Goal: Information Seeking & Learning: Learn about a topic

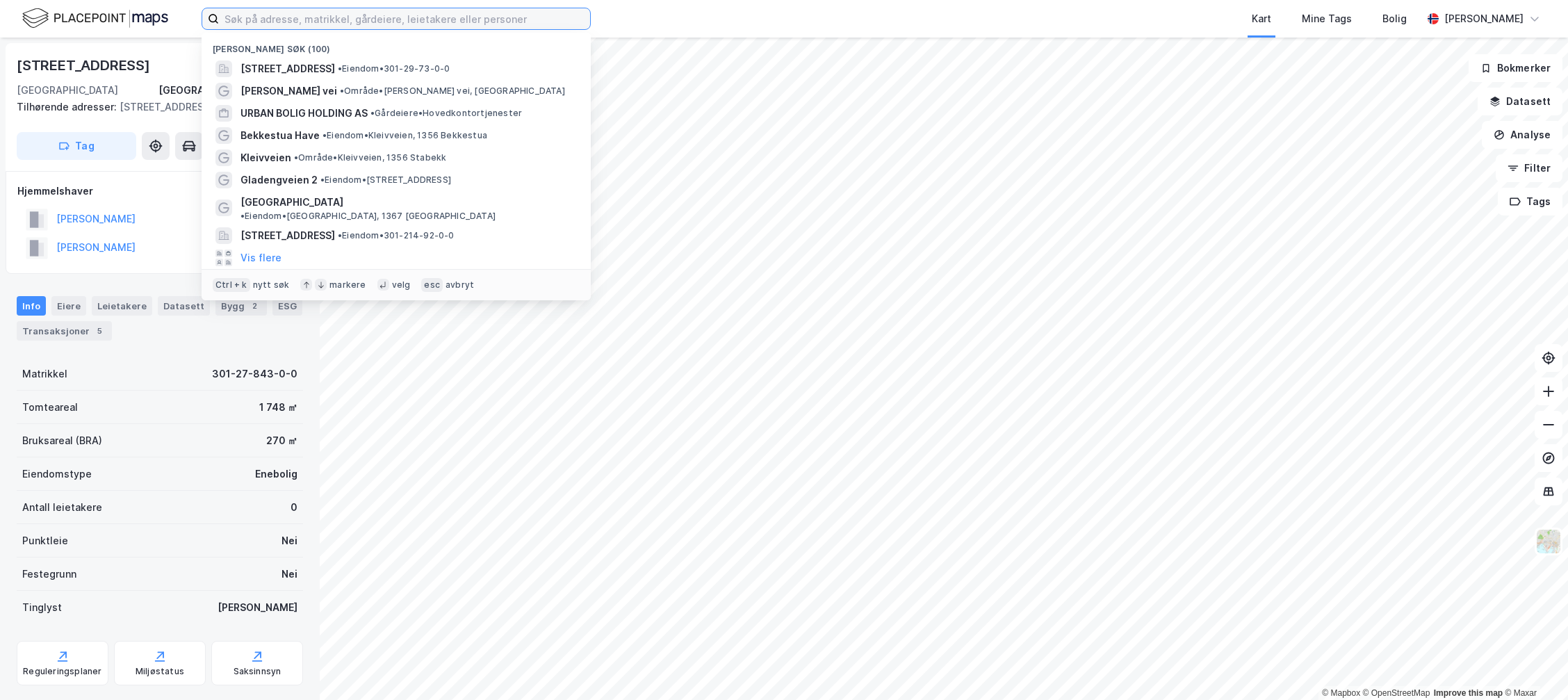
click at [285, 18] on input at bounding box center [404, 19] width 371 height 21
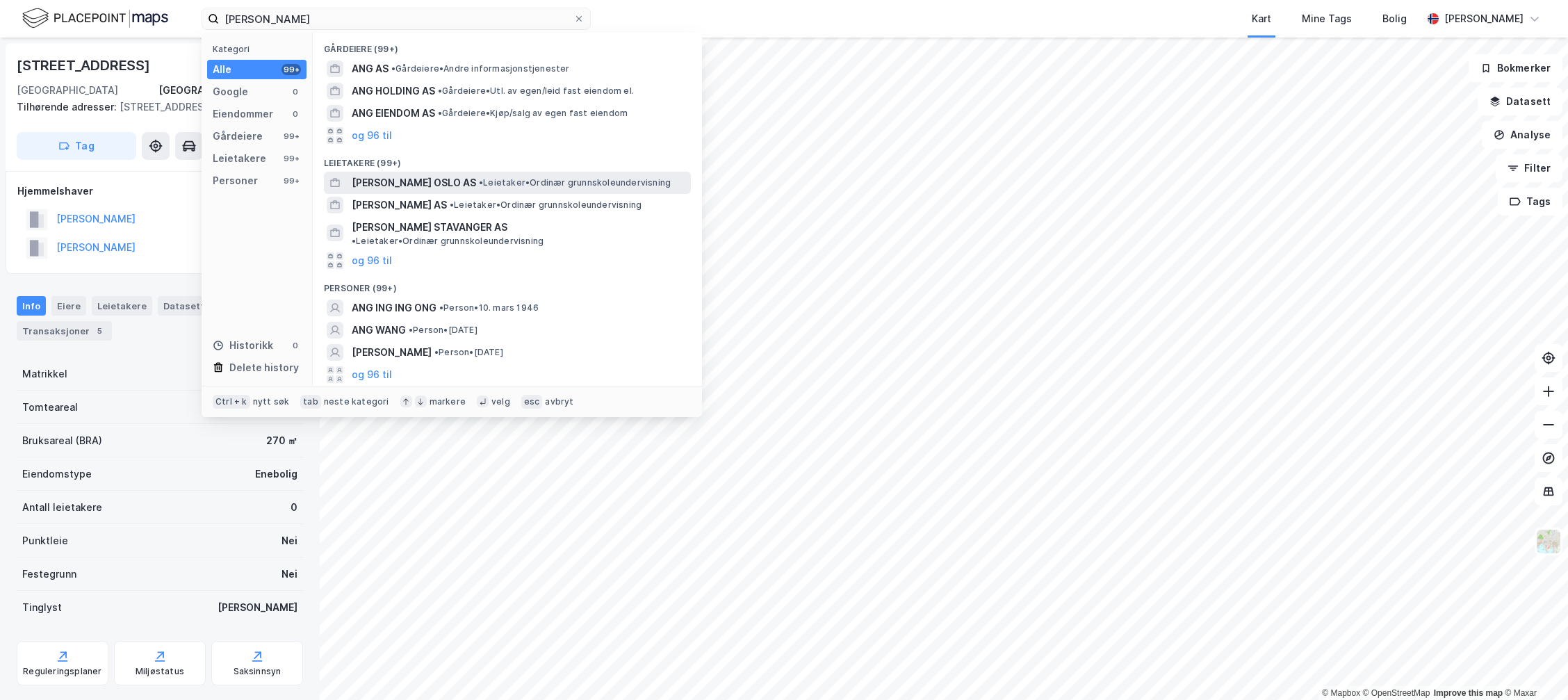
click at [504, 187] on span "• Leietaker • Ordinær grunnskoleundervisning" at bounding box center [574, 182] width 192 height 11
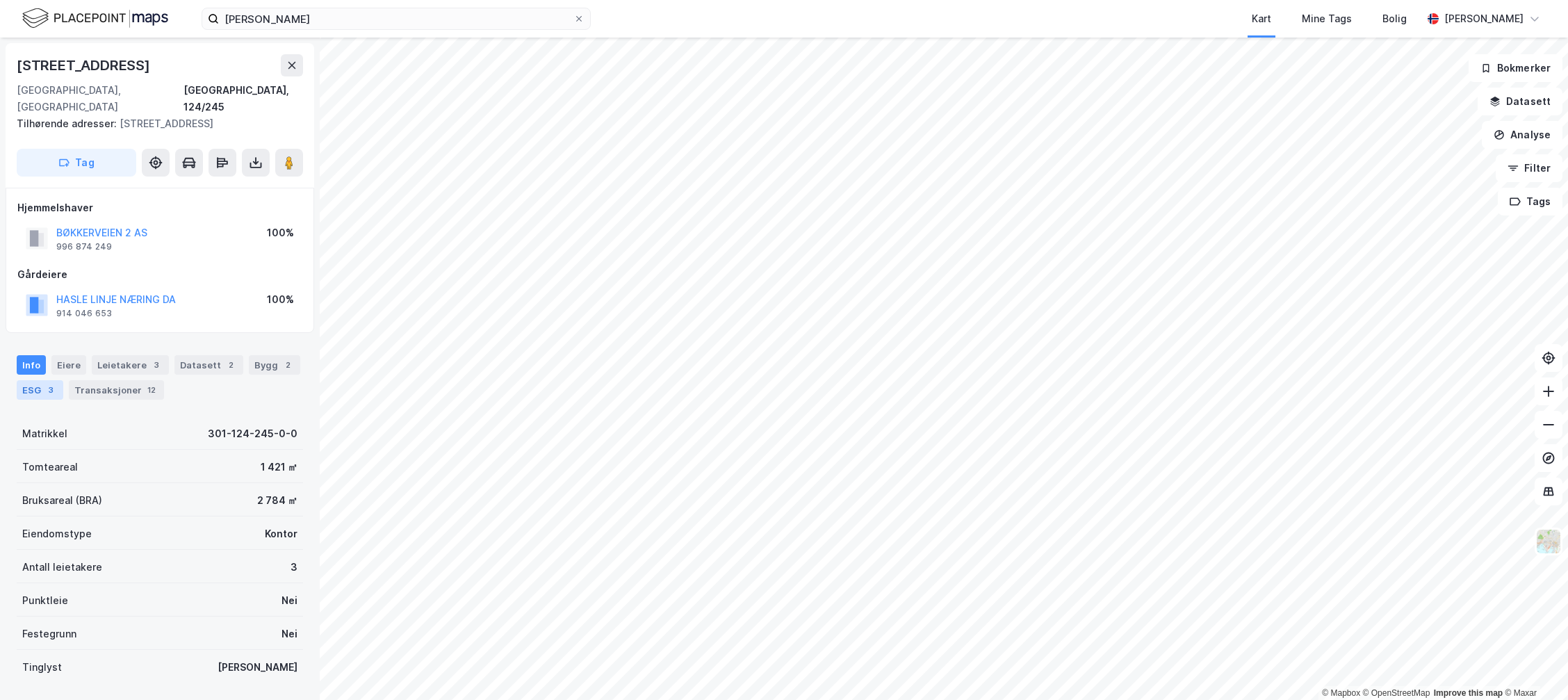
click at [44, 383] on div "3" at bounding box center [50, 390] width 14 height 14
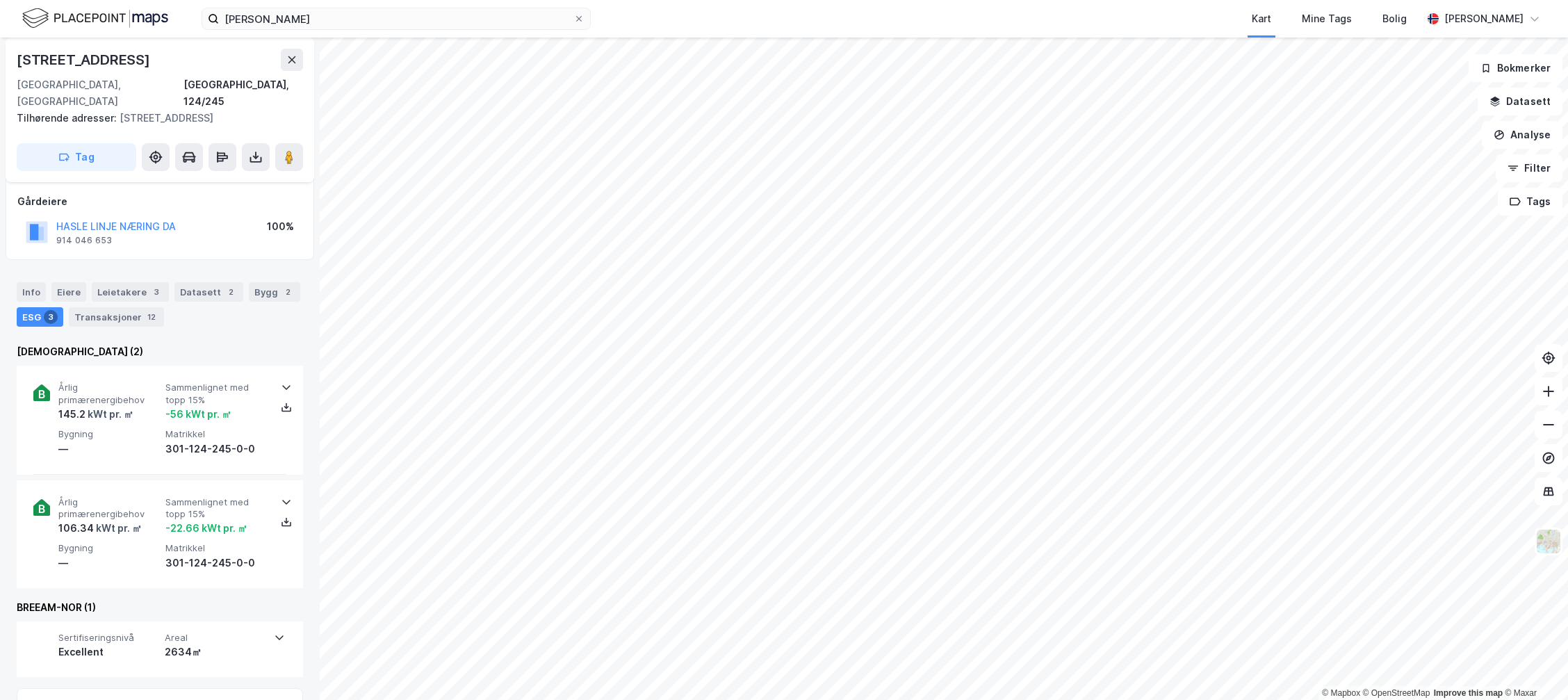
scroll to position [139, 0]
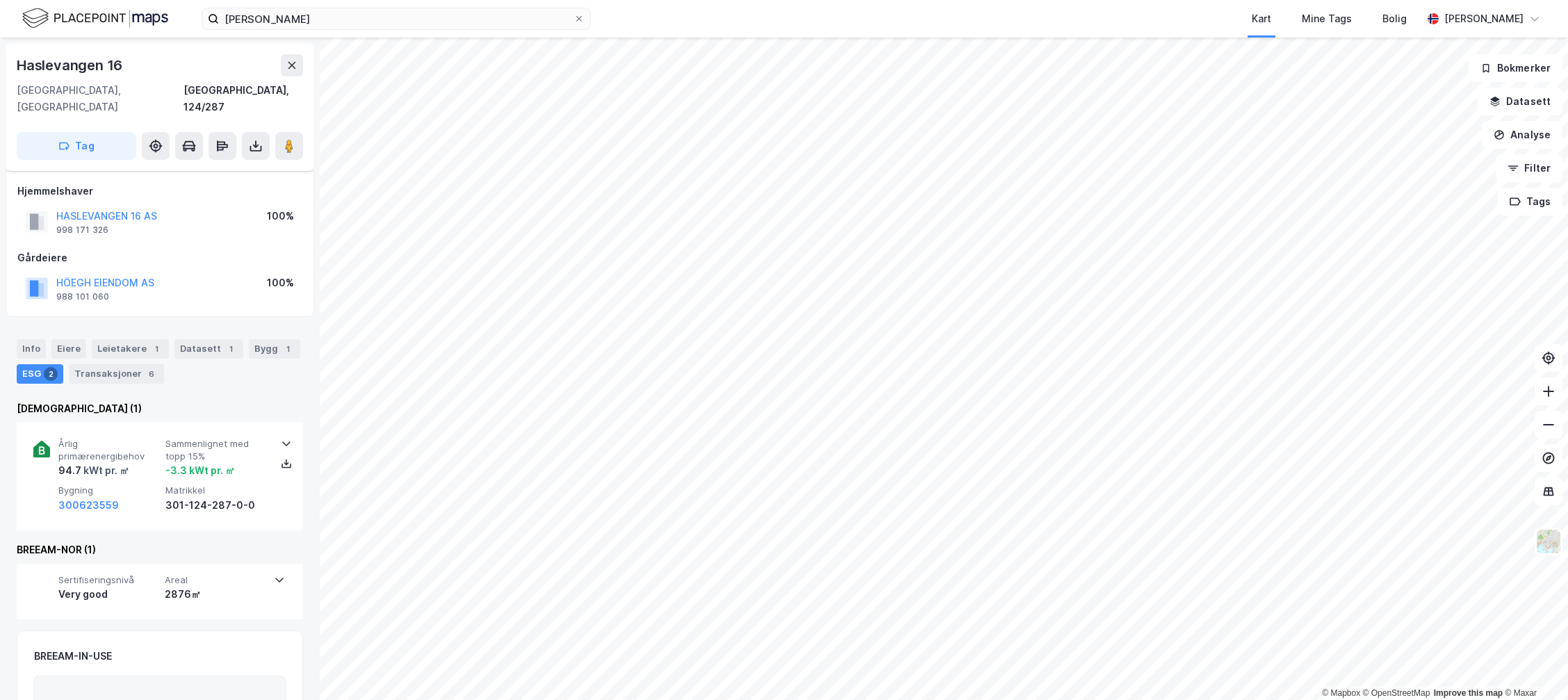
scroll to position [71, 0]
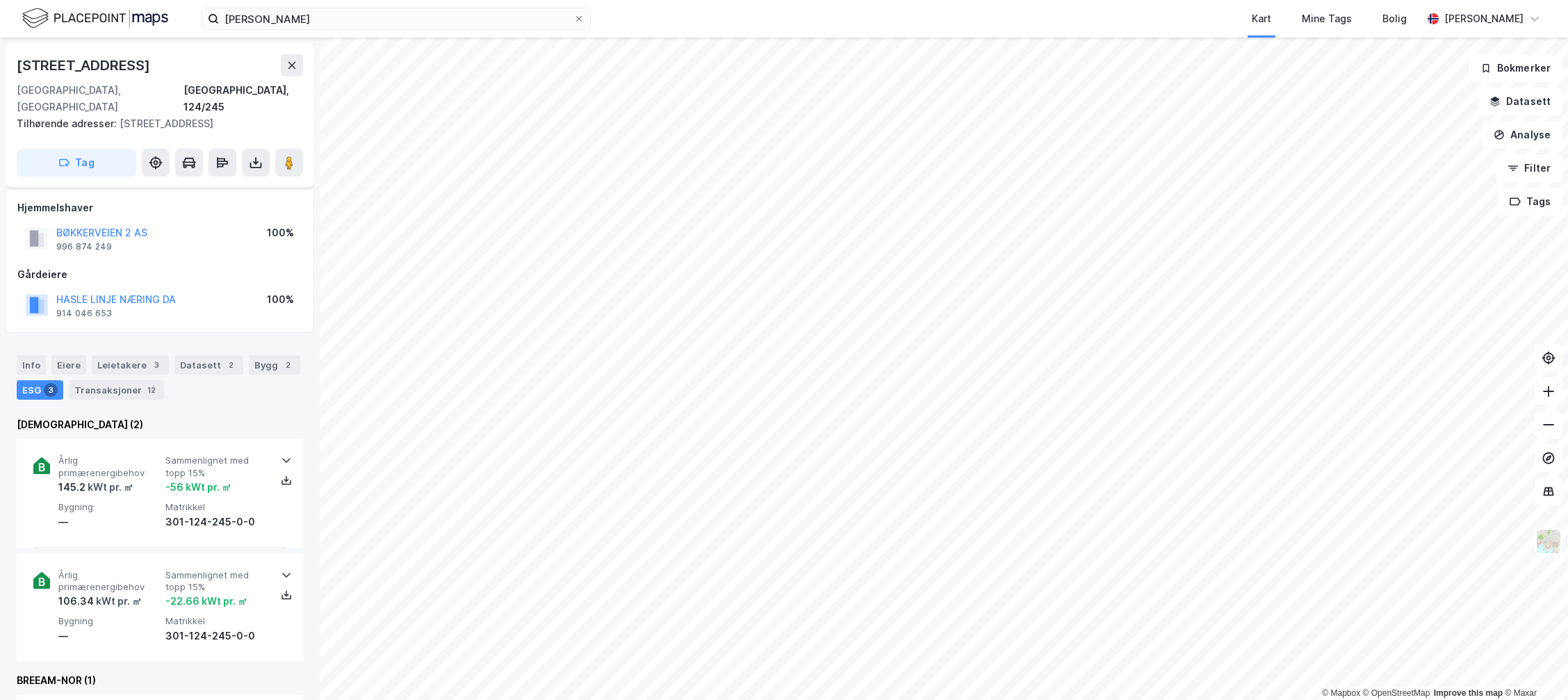
scroll to position [71, 0]
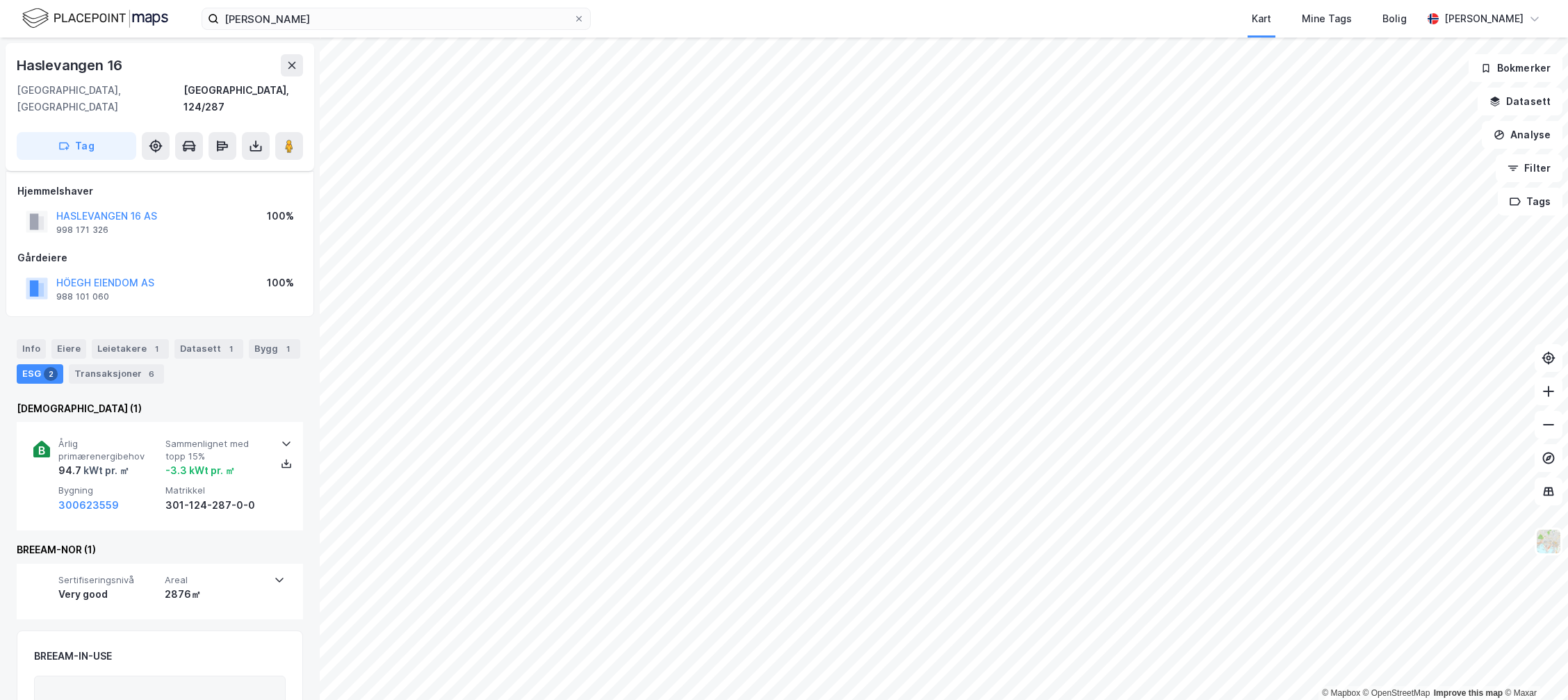
scroll to position [71, 0]
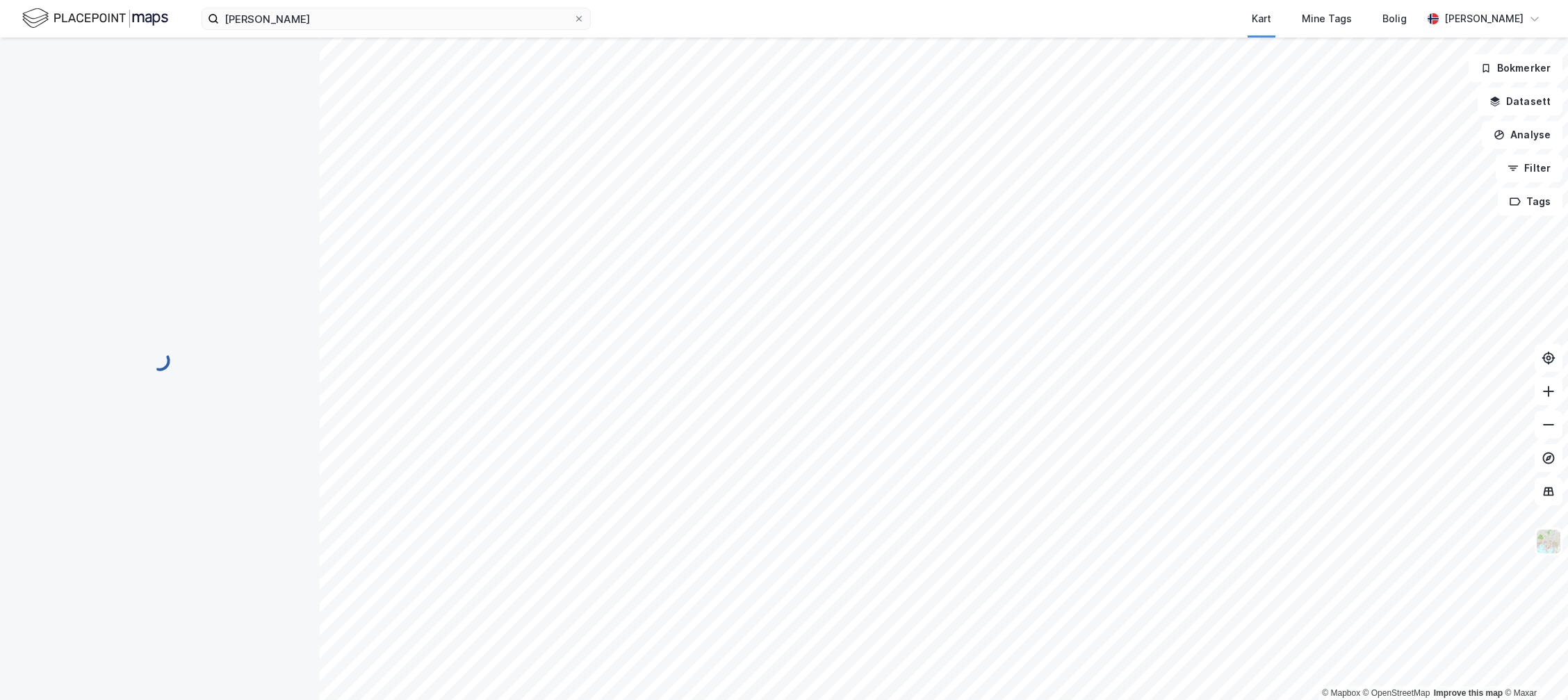
scroll to position [71, 0]
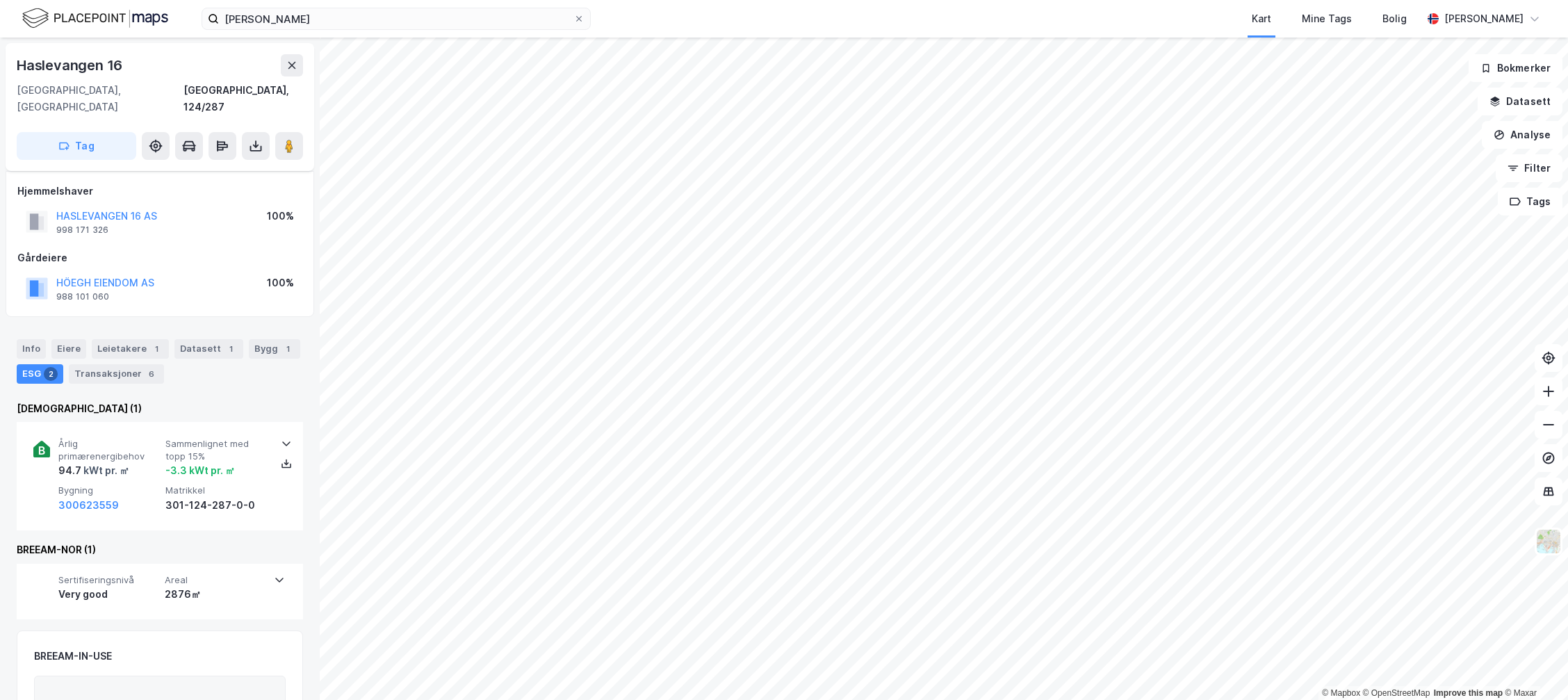
scroll to position [71, 0]
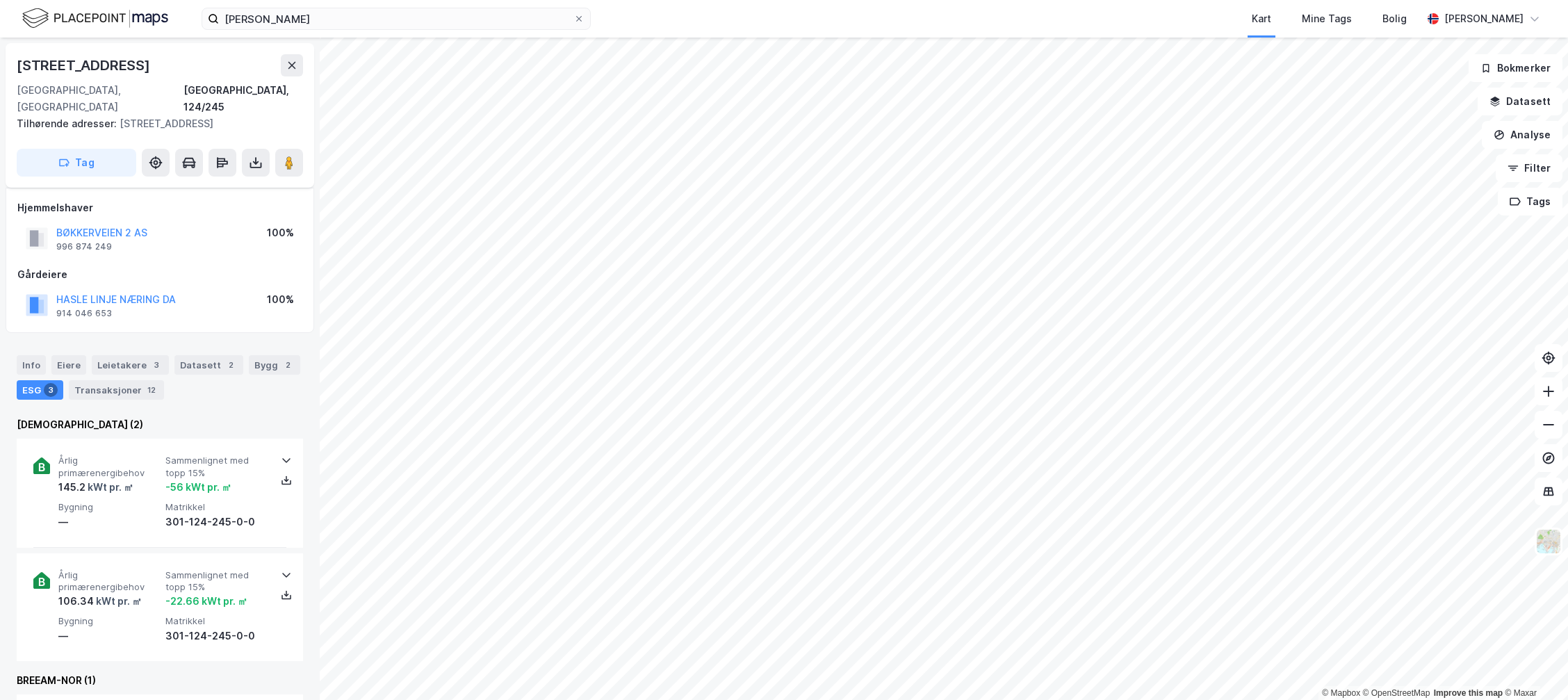
scroll to position [71, 0]
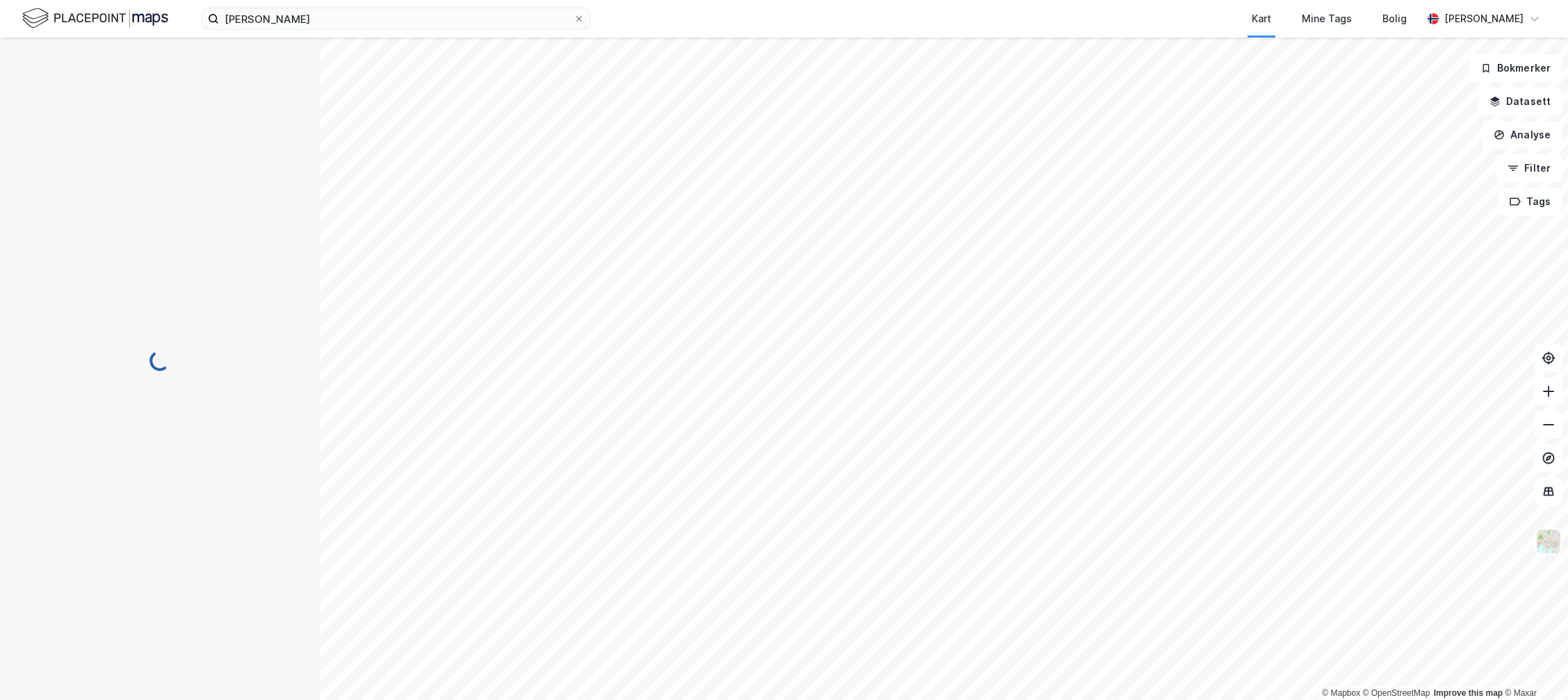
scroll to position [71, 0]
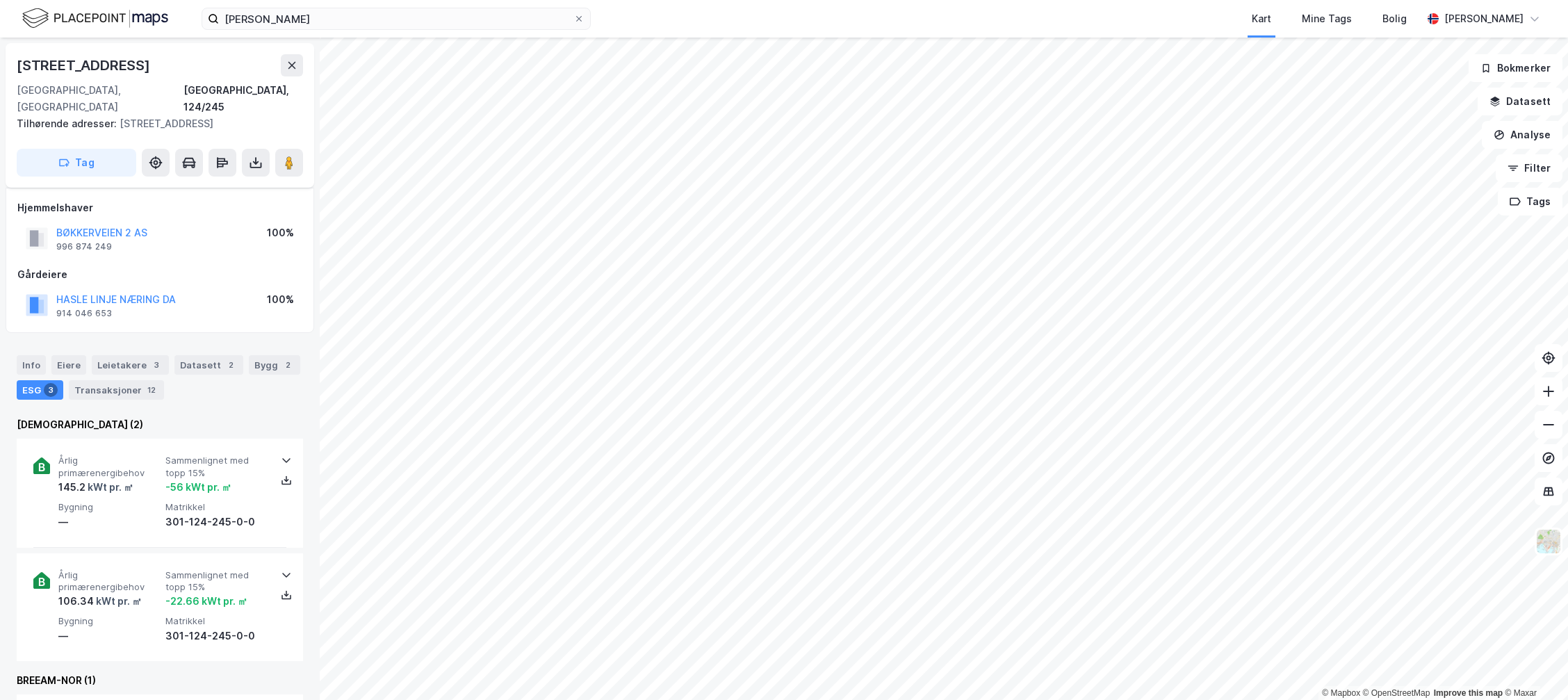
scroll to position [71, 0]
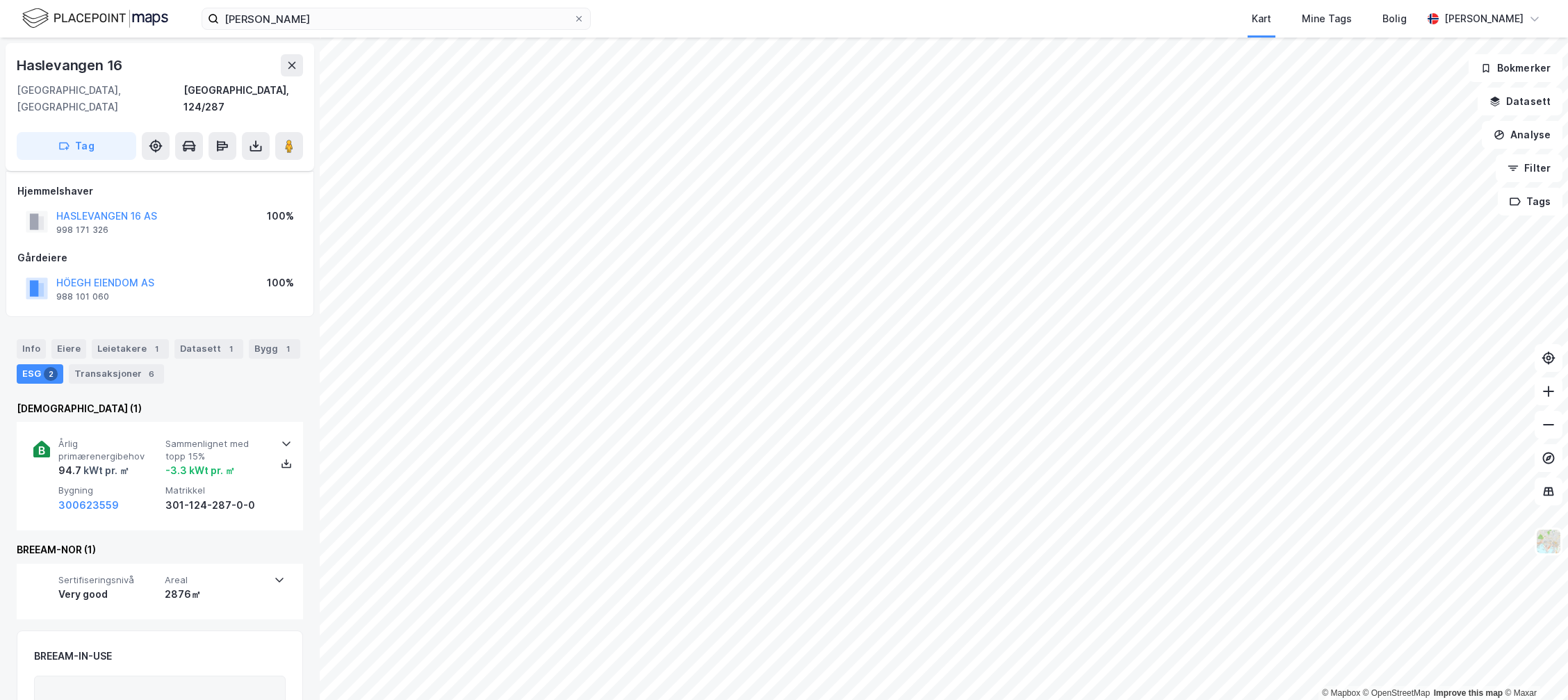
scroll to position [71, 0]
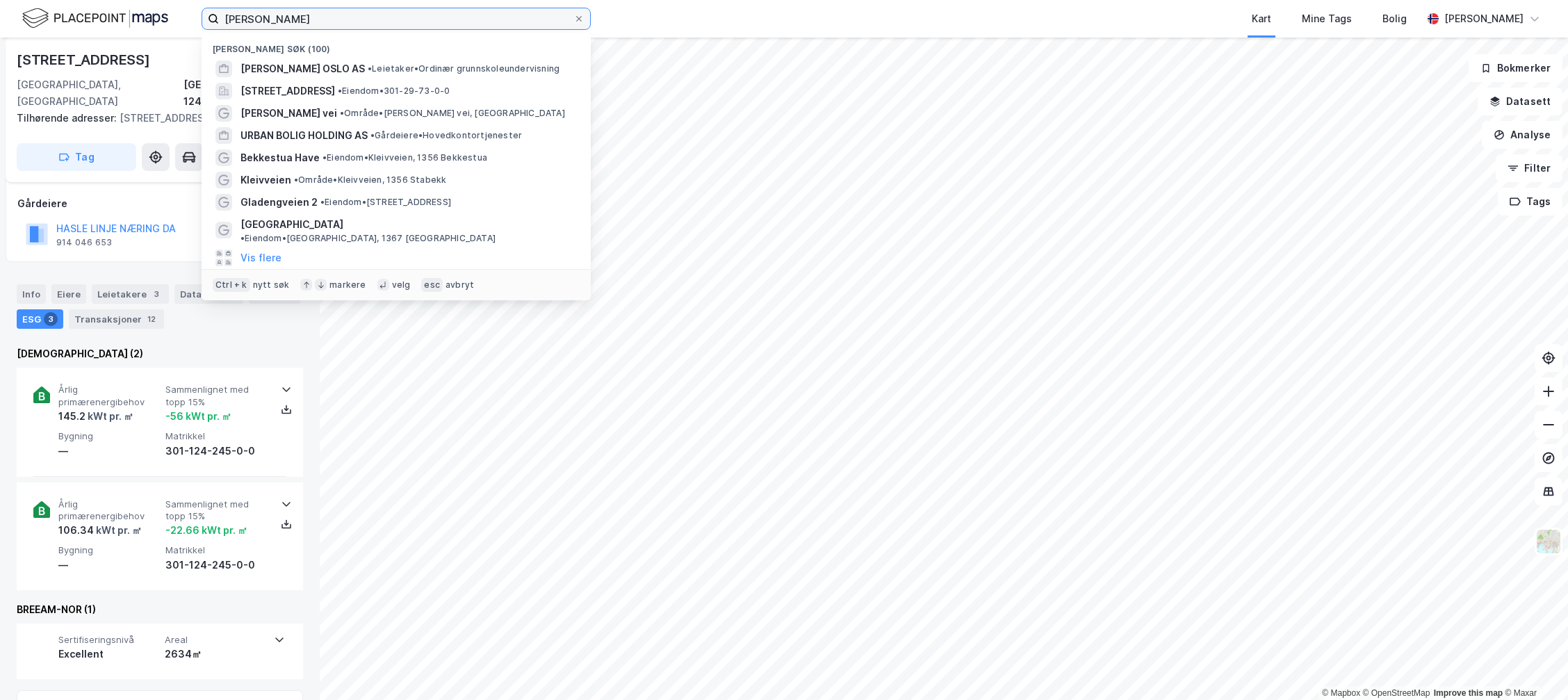
drag, startPoint x: 328, startPoint y: 18, endPoint x: -243, endPoint y: -39, distance: 573.8
click at [0, 0] on html "wang ung løren [PERSON_NAME] søk (100) [PERSON_NAME] OSLO AS • Leietaker • [STR…" at bounding box center [784, 350] width 1568 height 700
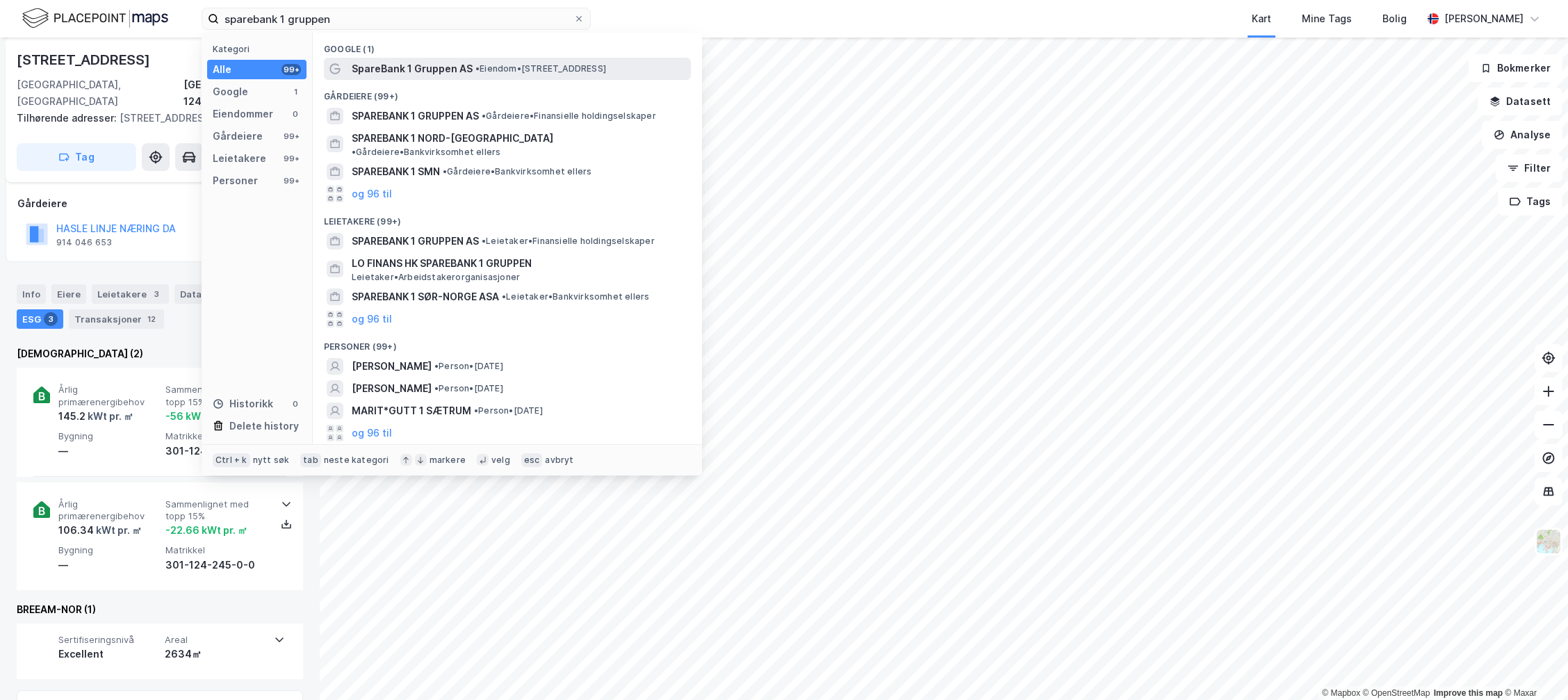
click at [501, 66] on span "• Eiendom • [STREET_ADDRESS]" at bounding box center [541, 69] width 131 height 11
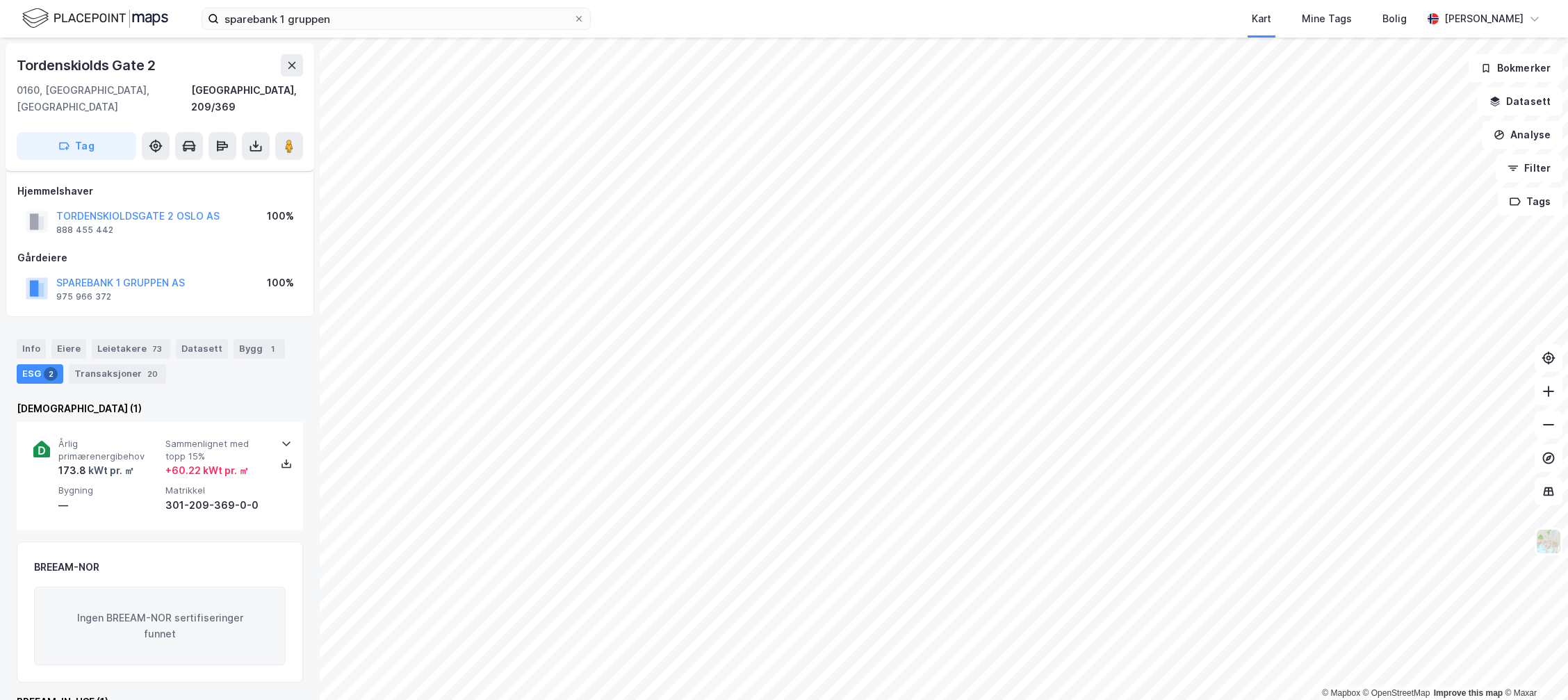
scroll to position [71, 0]
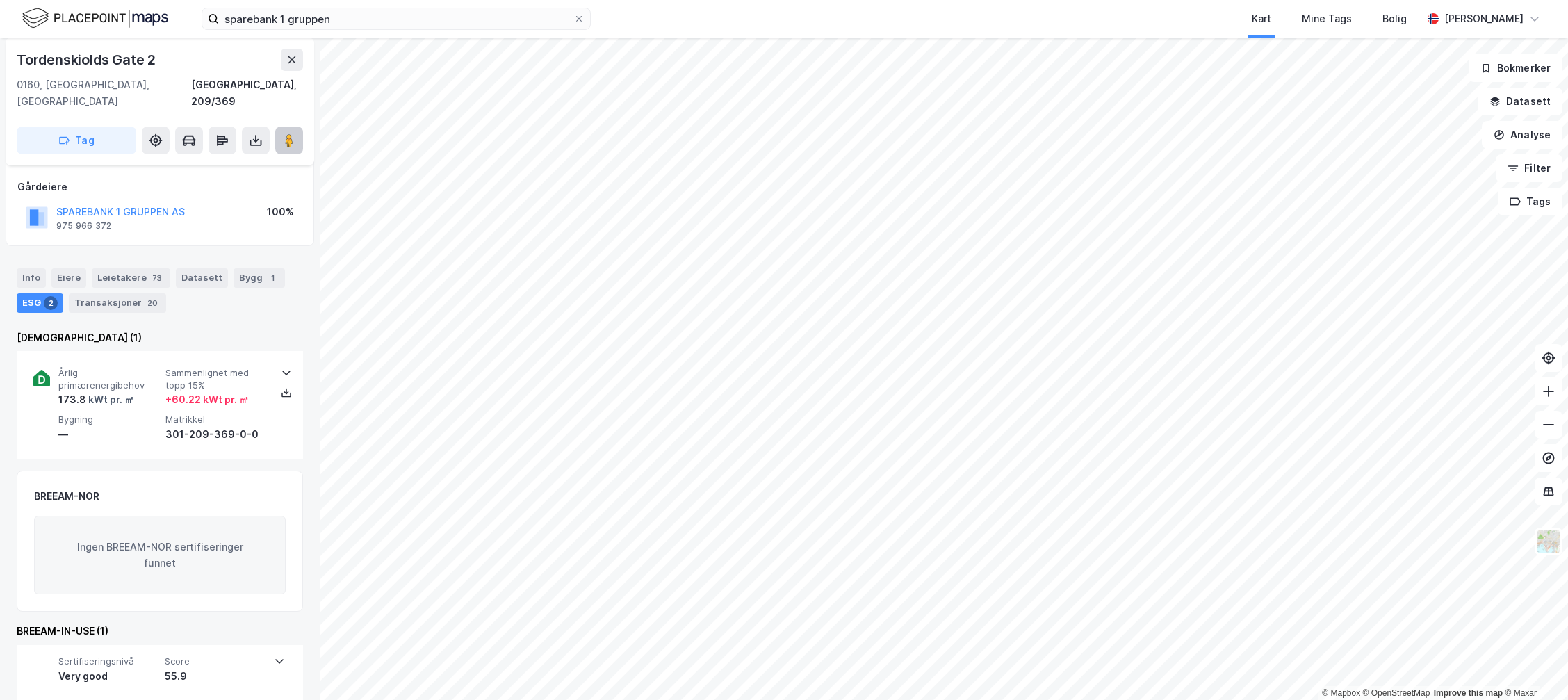
click at [289, 133] on image at bounding box center [289, 140] width 8 height 14
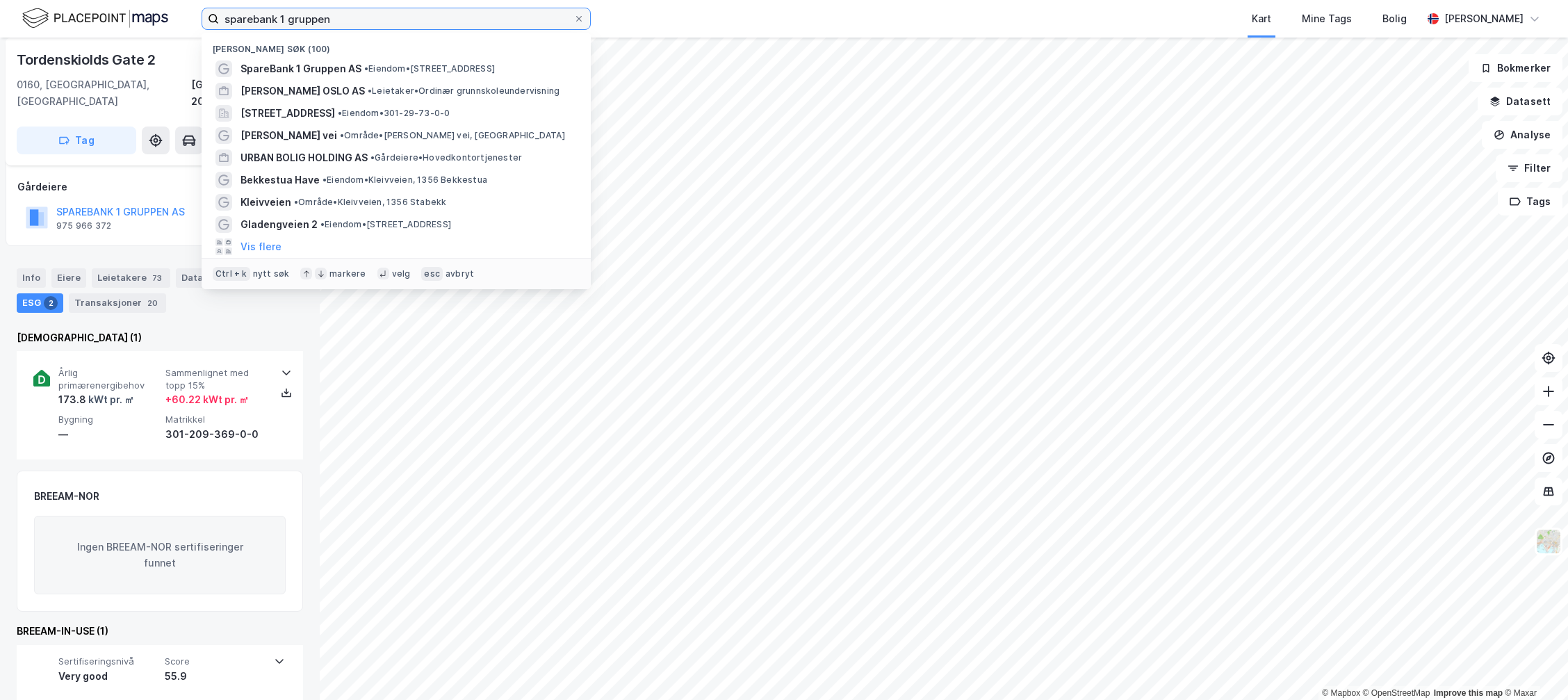
drag, startPoint x: 339, startPoint y: 18, endPoint x: 111, endPoint y: 11, distance: 228.1
click at [112, 10] on div "sparebank 1 gruppen Nylige søk (100) SpareBank 1 Gruppen AS • Eiendom • [STREET…" at bounding box center [784, 19] width 1568 height 38
paste input "[URL][DOMAIN_NAME]"
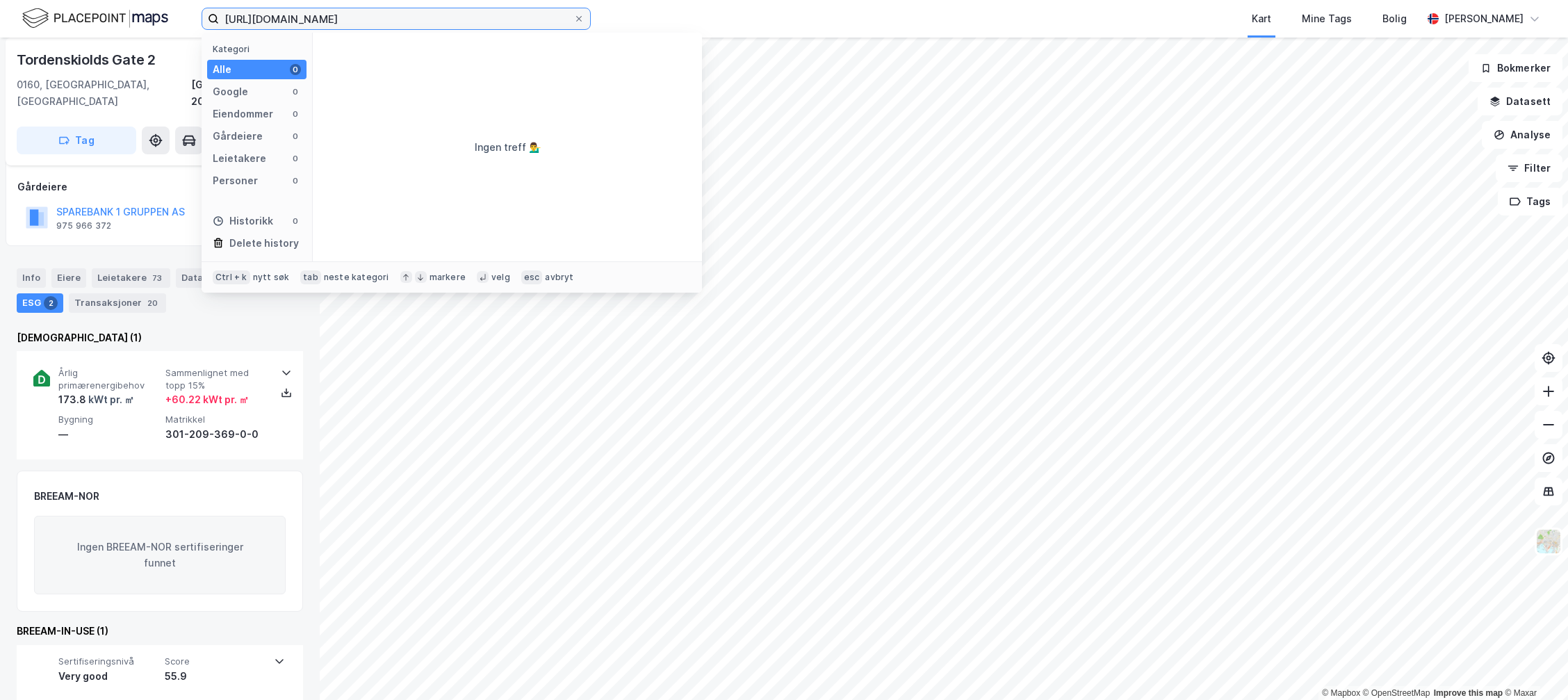
click at [300, 17] on input "[URL][DOMAIN_NAME]" at bounding box center [396, 19] width 355 height 21
type input "droning [STREET_ADDRESS]"
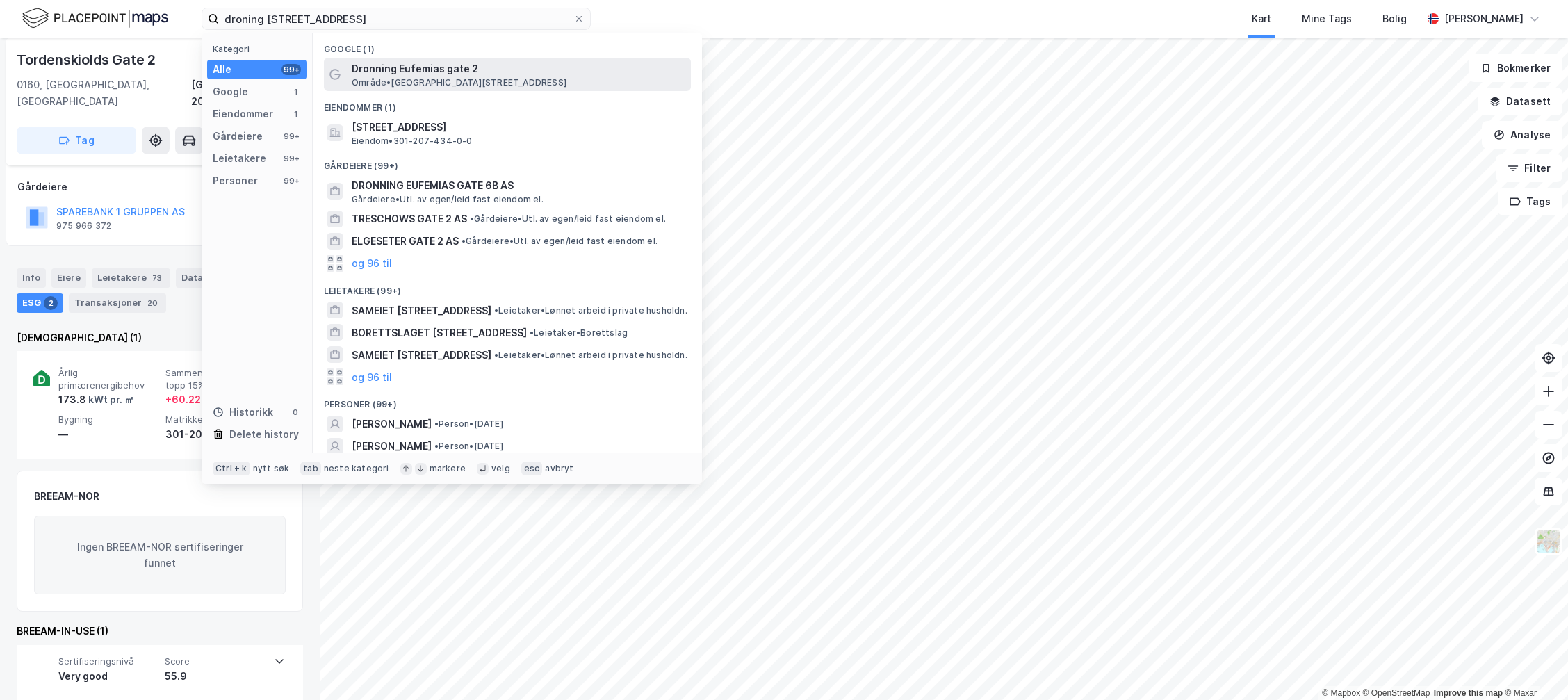
click at [442, 63] on span "Dronning Eufemias gate 2" at bounding box center [518, 69] width 333 height 17
